Goal: Transaction & Acquisition: Purchase product/service

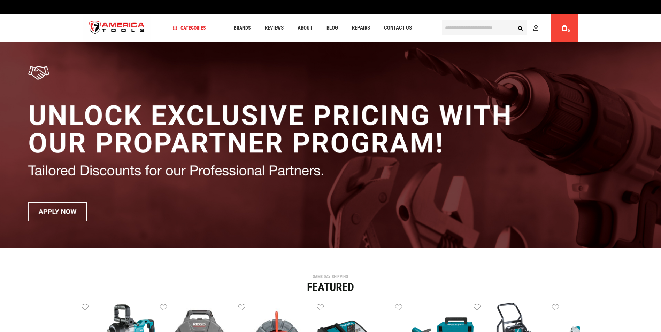
click at [489, 28] on input "text" at bounding box center [484, 27] width 85 height 15
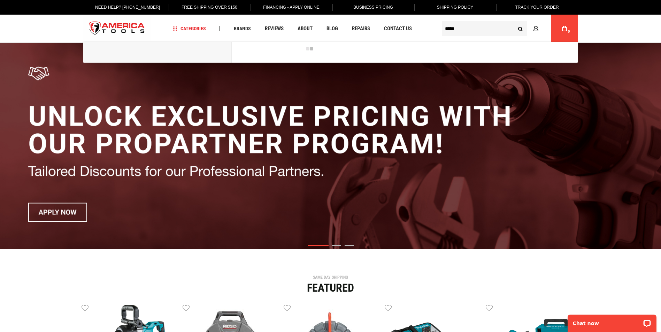
type input "*****"
click at [514, 22] on button "Search" at bounding box center [520, 28] width 13 height 13
